Goal: Use online tool/utility: Utilize a website feature to perform a specific function

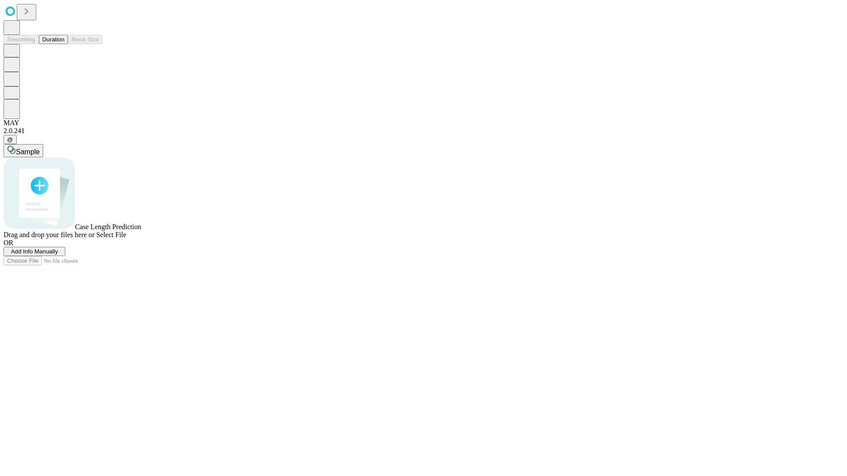
click at [58, 255] on span "Add Info Manually" at bounding box center [34, 251] width 47 height 7
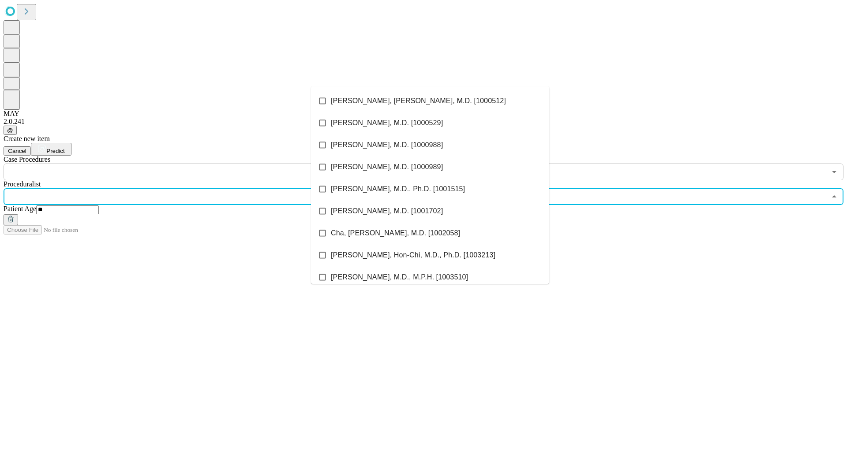
click at [430, 101] on li "[PERSON_NAME], [PERSON_NAME], M.D. [1000512]" at bounding box center [430, 101] width 238 height 22
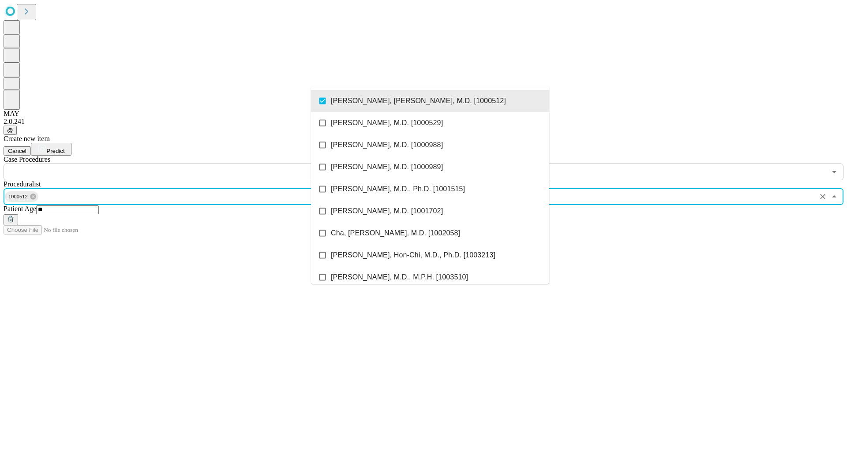
click at [185, 164] on input "text" at bounding box center [415, 172] width 823 height 17
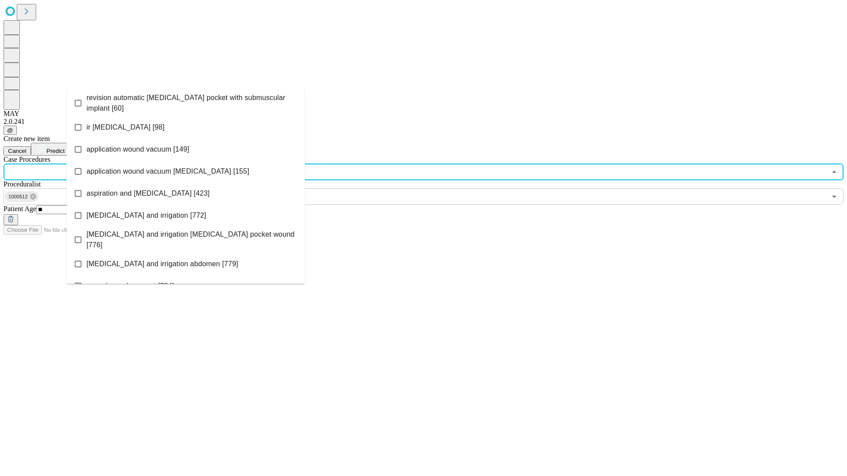
click at [186, 101] on span "revision automatic [MEDICAL_DATA] pocket with submuscular implant [60]" at bounding box center [191, 103] width 211 height 21
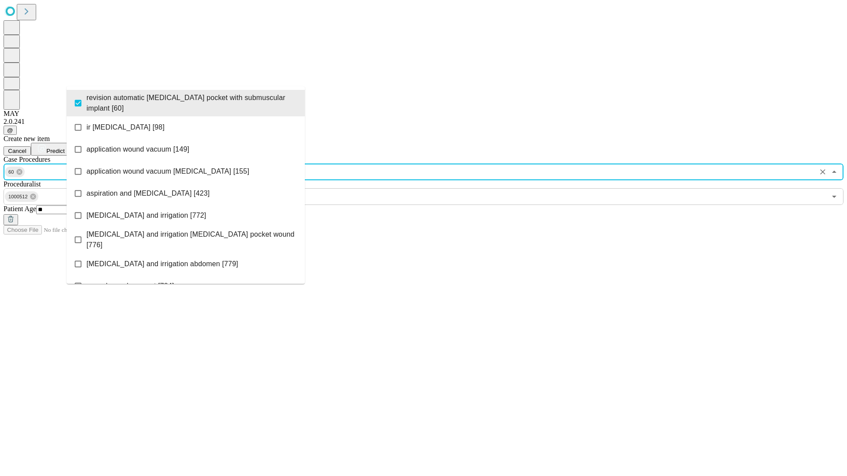
click at [64, 148] on span "Predict" at bounding box center [55, 151] width 18 height 7
